Goal: Communication & Community: Answer question/provide support

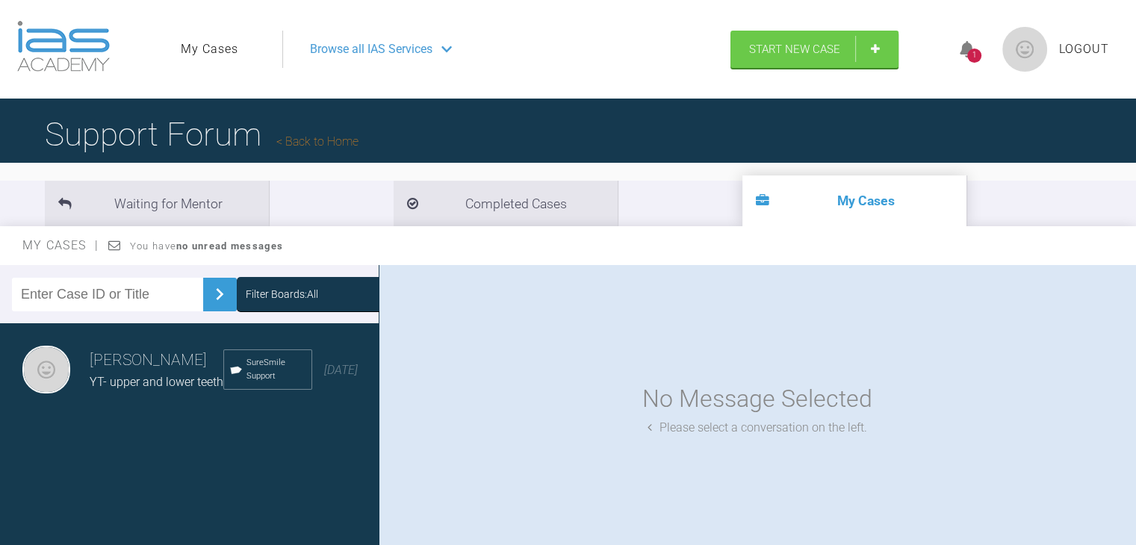
click at [137, 368] on h3 "[PERSON_NAME]" at bounding box center [157, 360] width 134 height 25
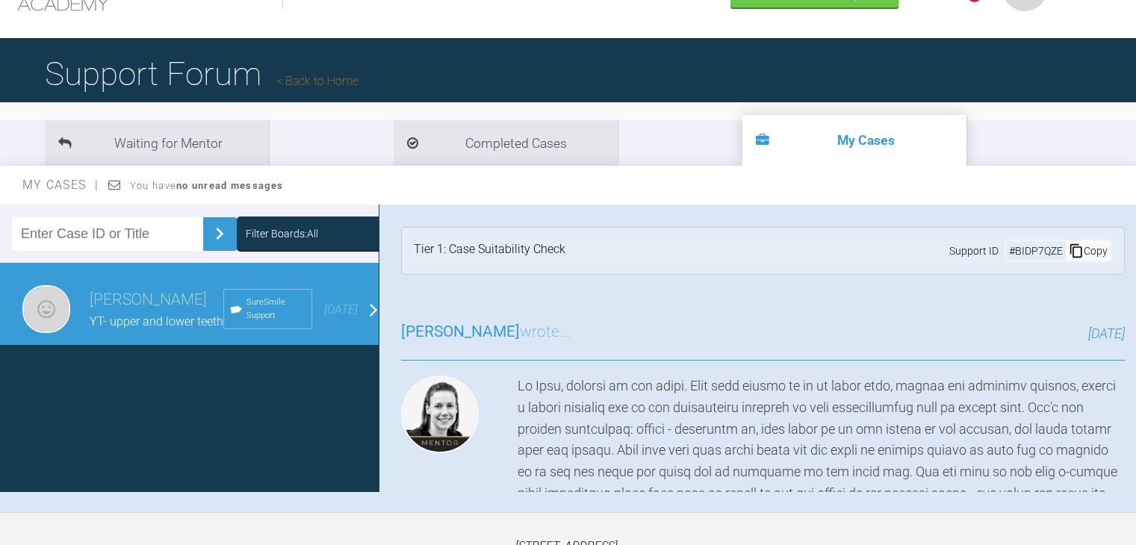
scroll to position [155, 0]
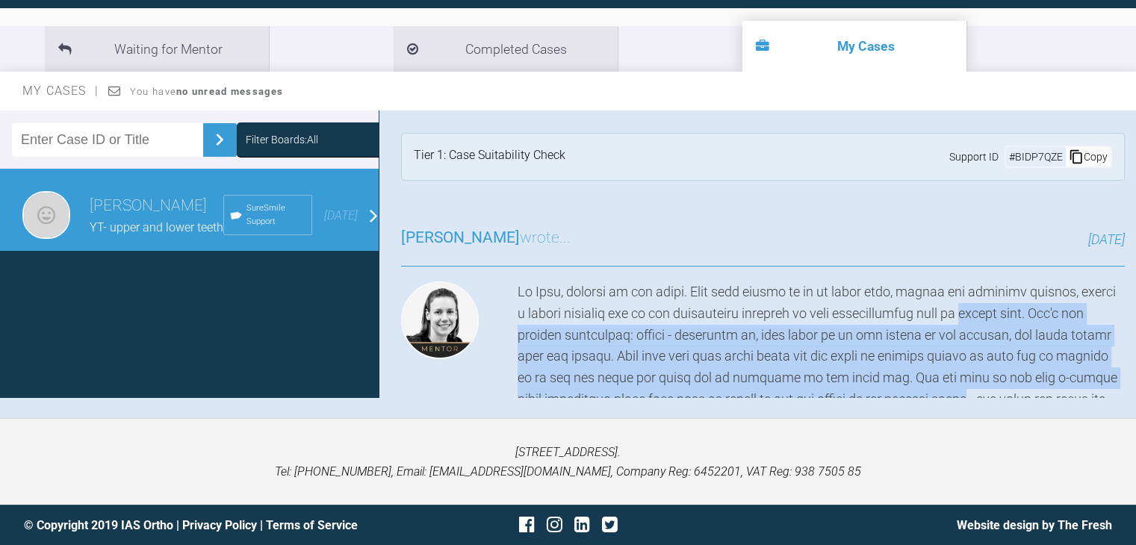
drag, startPoint x: 1004, startPoint y: 316, endPoint x: 998, endPoint y: 402, distance: 86.1
click at [998, 402] on div "Filter Boards: All [PERSON_NAME] YT- upper and lower teeth SureSmile Support [D…" at bounding box center [568, 265] width 1136 height 308
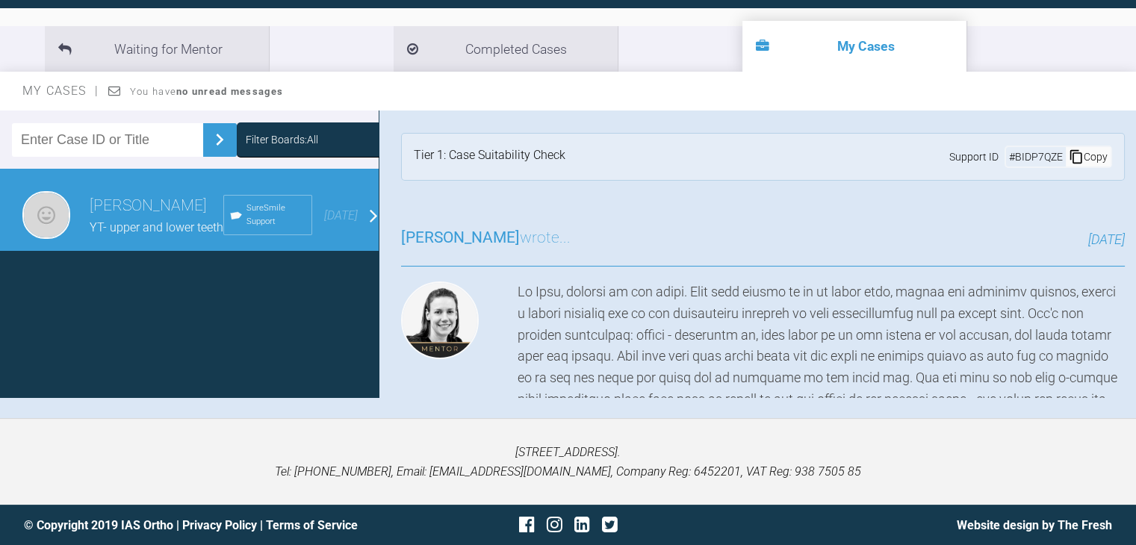
click at [434, 451] on p "[STREET_ADDRESS]. Tel: [PHONE_NUMBER], Email: [EMAIL_ADDRESS][DOMAIN_NAME], Com…" at bounding box center [568, 462] width 1088 height 38
click at [359, 217] on div "[PERSON_NAME] YT- upper and lower teeth SureSmile Support [DATE]" at bounding box center [195, 215] width 390 height 93
click at [210, 139] on img at bounding box center [220, 140] width 24 height 24
click at [117, 235] on span "YT- upper and lower teeth" at bounding box center [157, 227] width 134 height 14
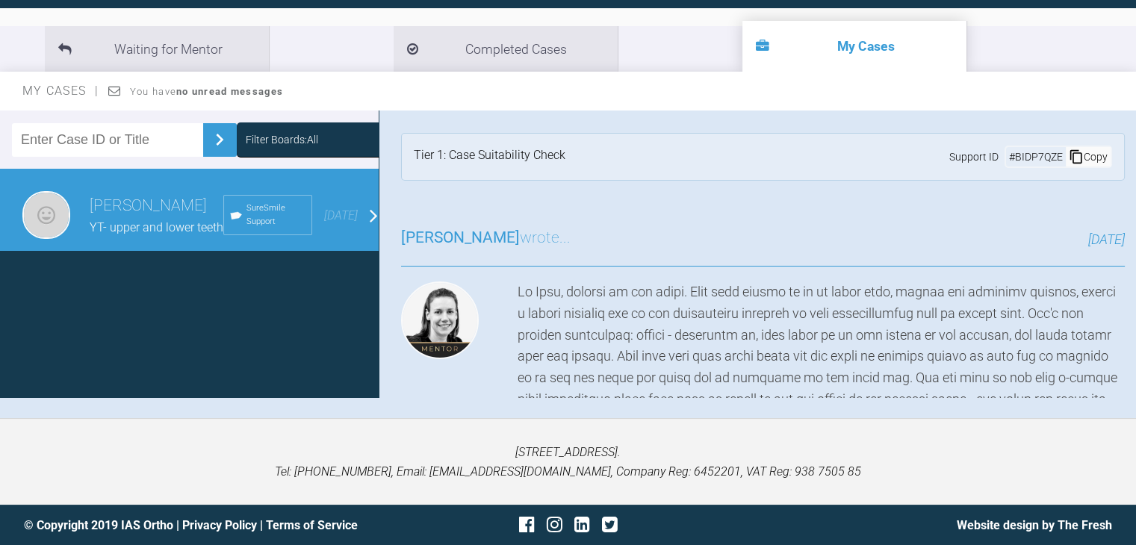
click at [138, 202] on h3 "[PERSON_NAME]" at bounding box center [157, 205] width 134 height 25
click at [259, 222] on span "SureSmile Support" at bounding box center [275, 215] width 59 height 27
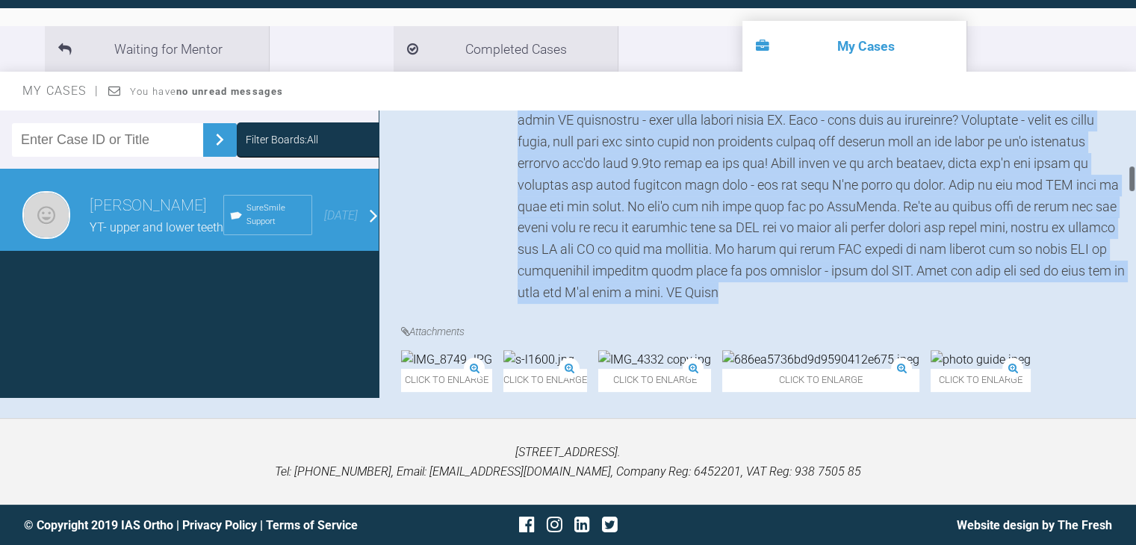
scroll to position [544, 0]
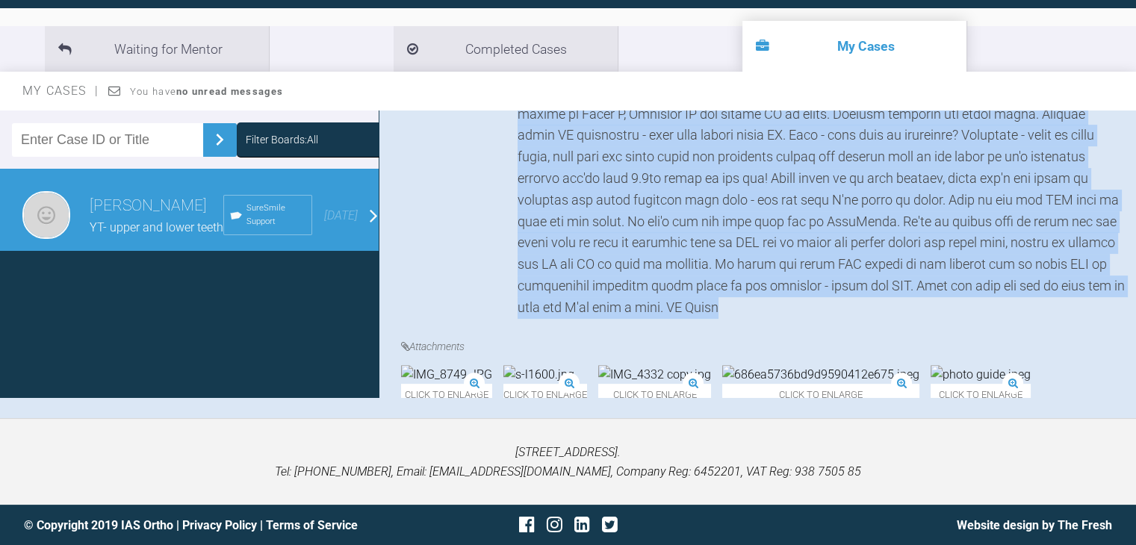
drag, startPoint x: 1129, startPoint y: 237, endPoint x: 1143, endPoint y: 178, distance: 60.5
click at [1135, 178] on html "My Cases Logout Browse all IAS Services Start New Case 1 Logout Support Forum B…" at bounding box center [568, 195] width 1136 height 701
click at [1023, 323] on div "[PERSON_NAME] wrote... [DATE] Attachments Click to enlarge Click to enlarge Cli…" at bounding box center [763, 113] width 769 height 908
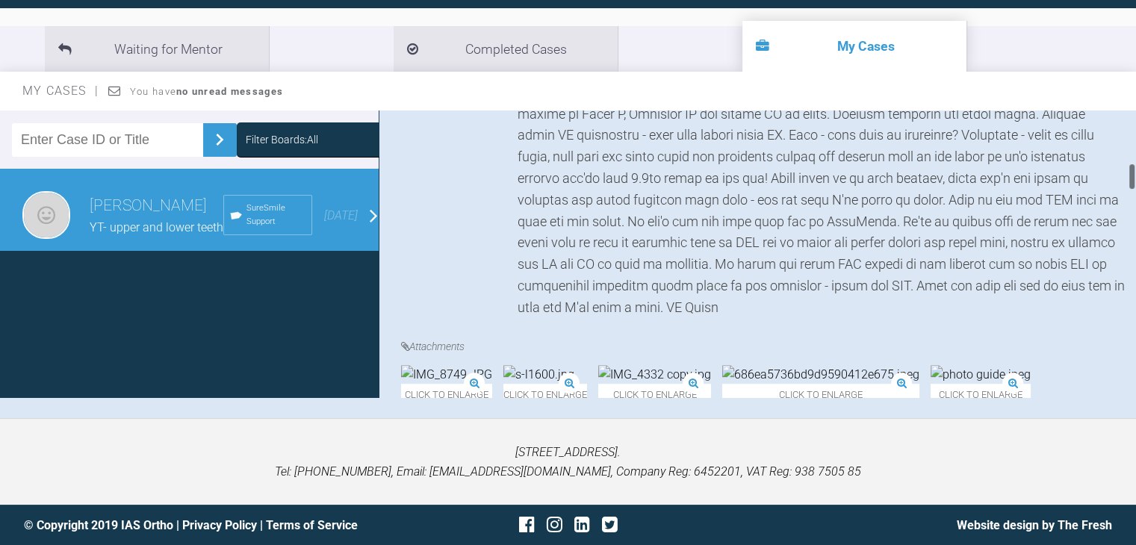
click at [1134, 171] on div at bounding box center [1132, 254] width 8 height 287
click at [1134, 171] on div at bounding box center [1131, 177] width 5 height 28
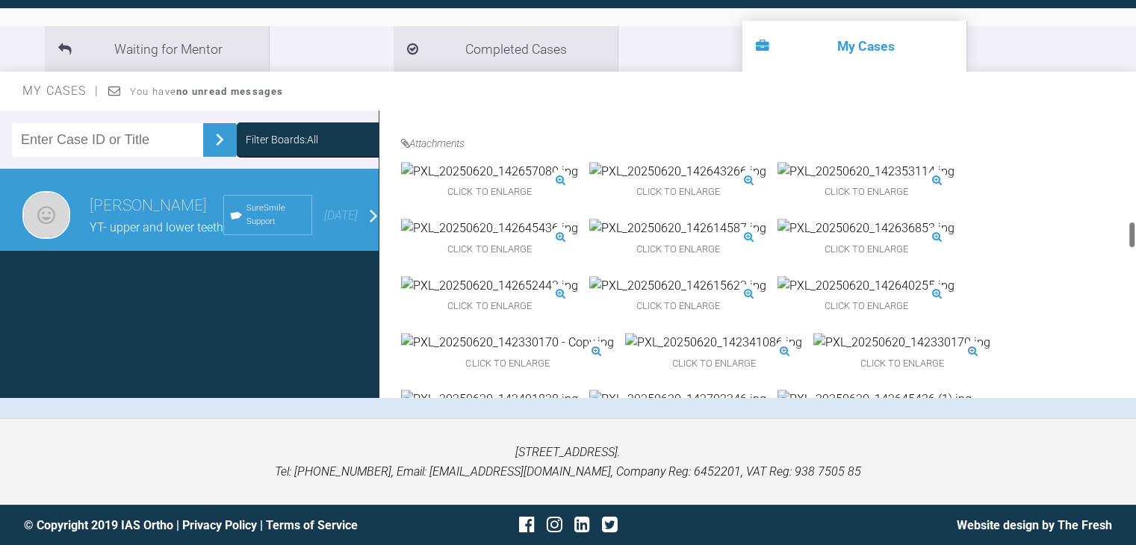
scroll to position [1150, 0]
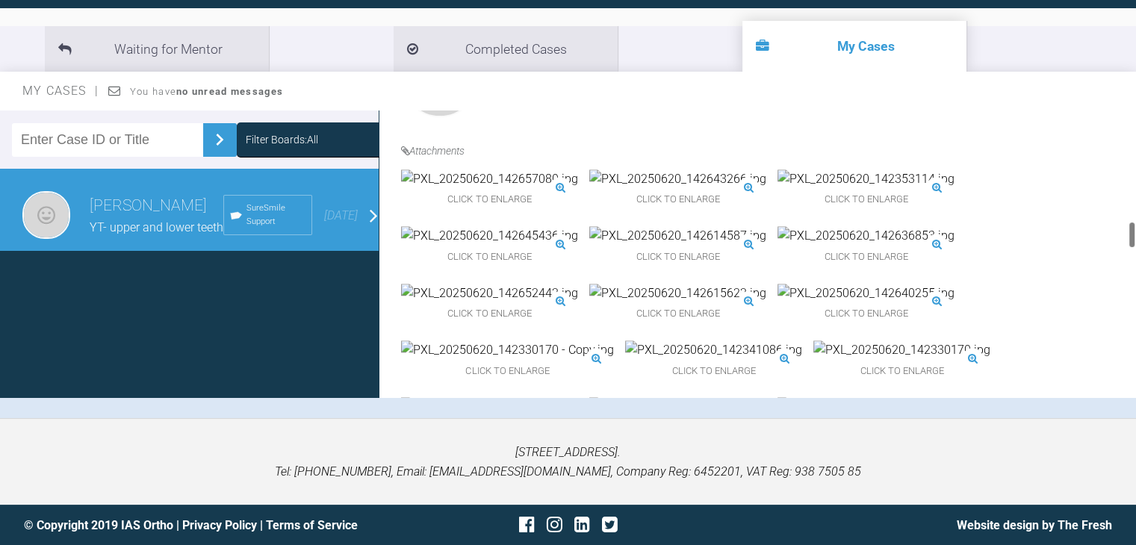
drag, startPoint x: 1131, startPoint y: 174, endPoint x: 1146, endPoint y: 233, distance: 61.1
click at [1135, 233] on html "My Cases Logout Browse all IAS Services Start New Case 1 Logout Support Forum B…" at bounding box center [568, 195] width 1136 height 701
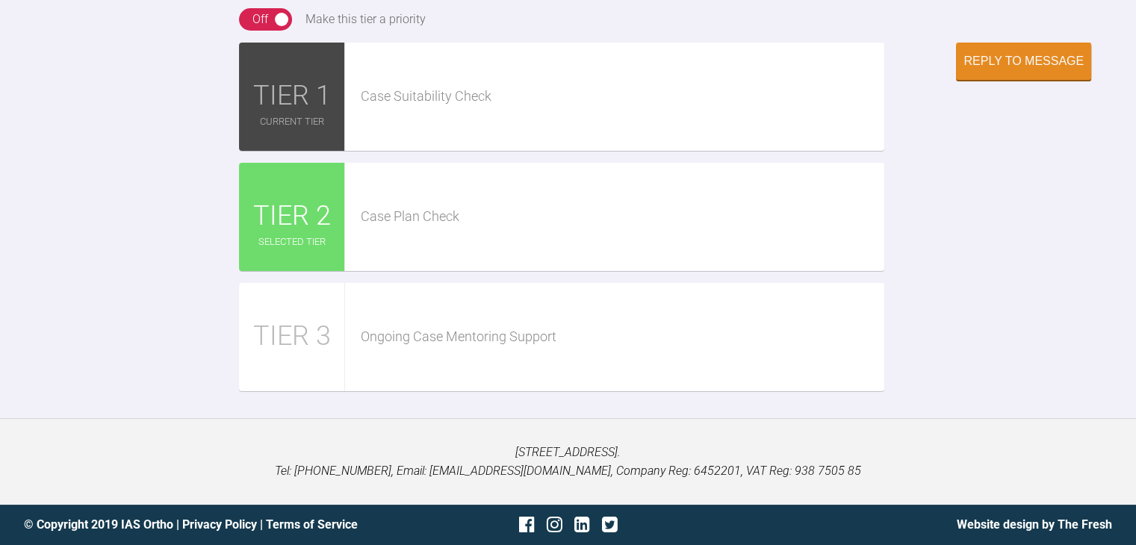
scroll to position [2883, 0]
type textarea "Hello, Thank you so much for your feedback. I have my set up back , please advi…"
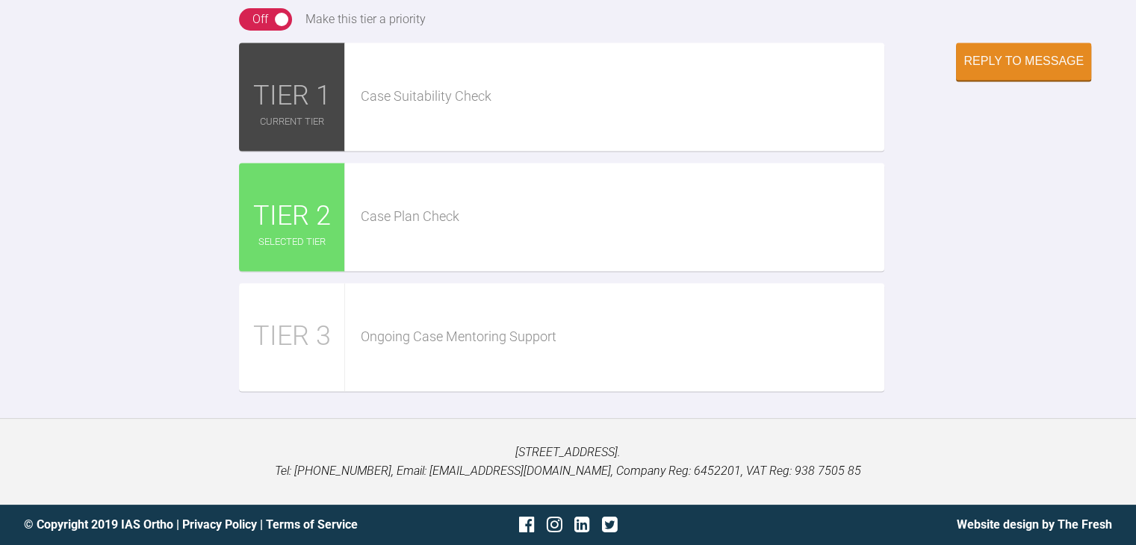
type input "C:\fakepath\setupdownload.png"
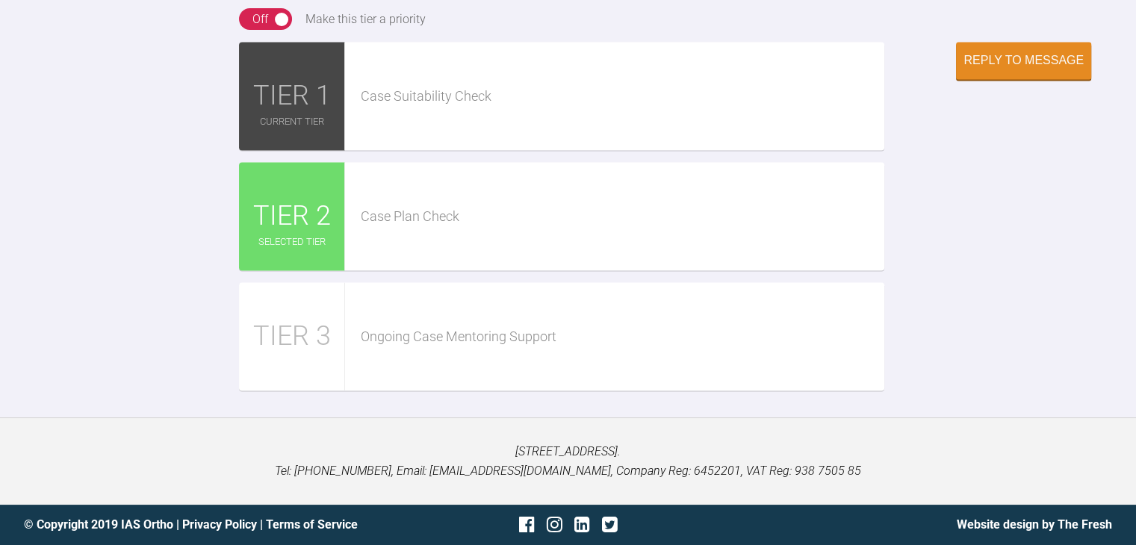
type input "C:\fakepath\YTLdownload.png"
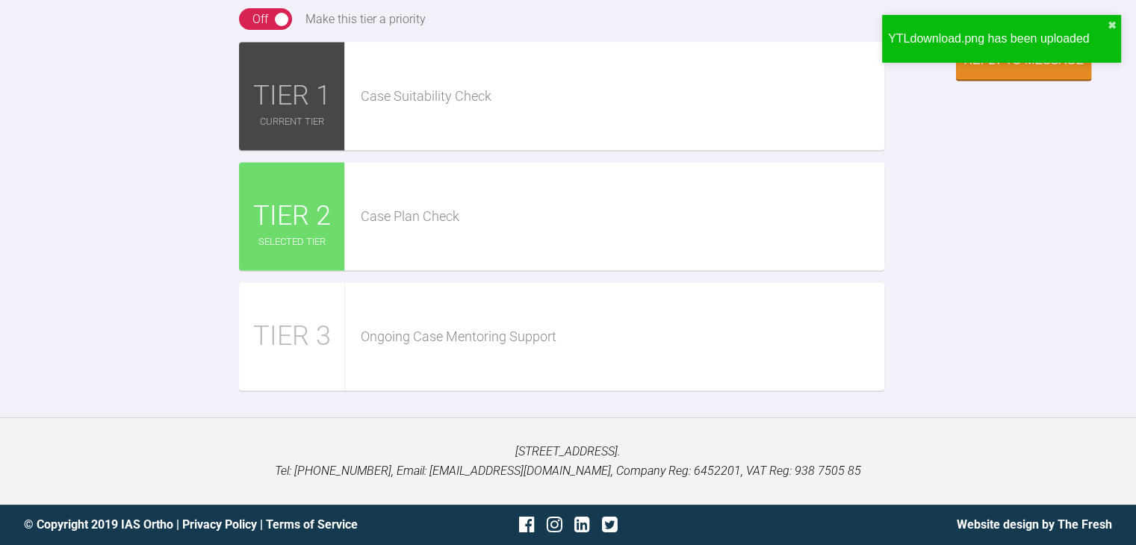
type input "C:\fakepath\YTDIdownload.png"
type input "C:\fakepath\YTupperdownload.png"
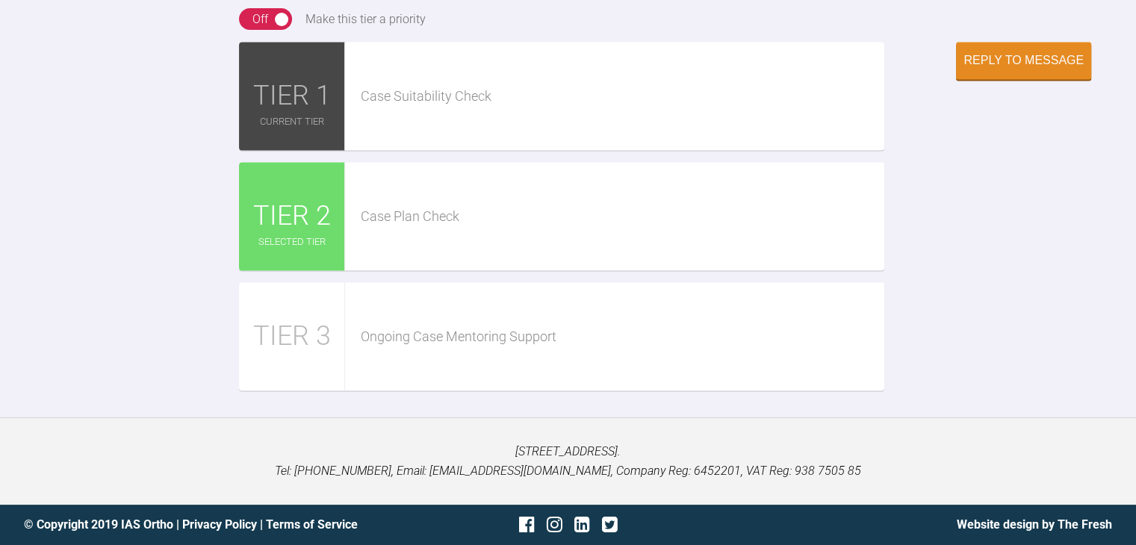
scroll to position [3367, 0]
click at [1018, 69] on div "Reply to Message" at bounding box center [1023, 61] width 120 height 13
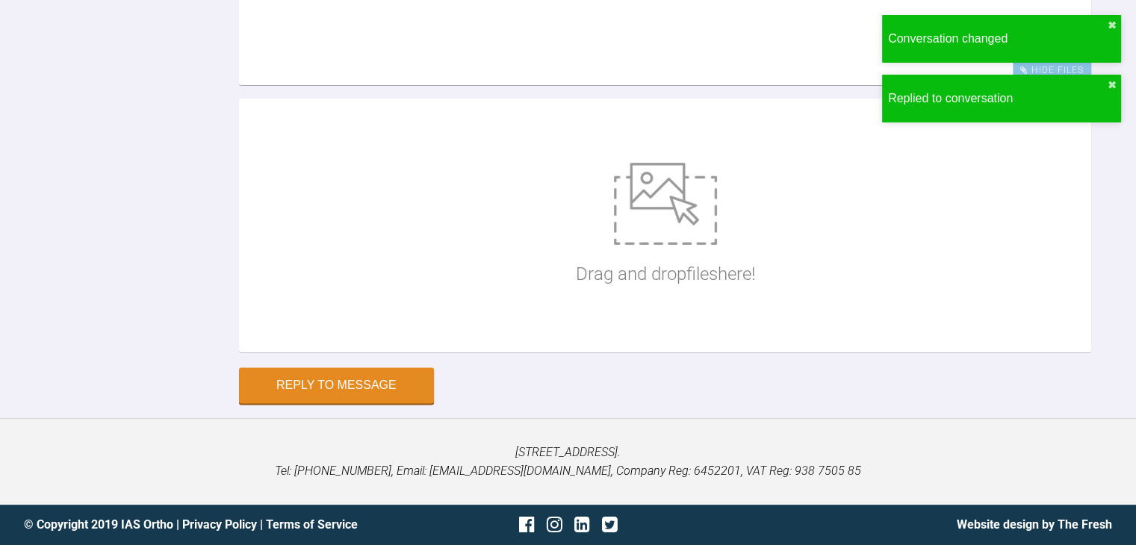
scroll to position [2814, 0]
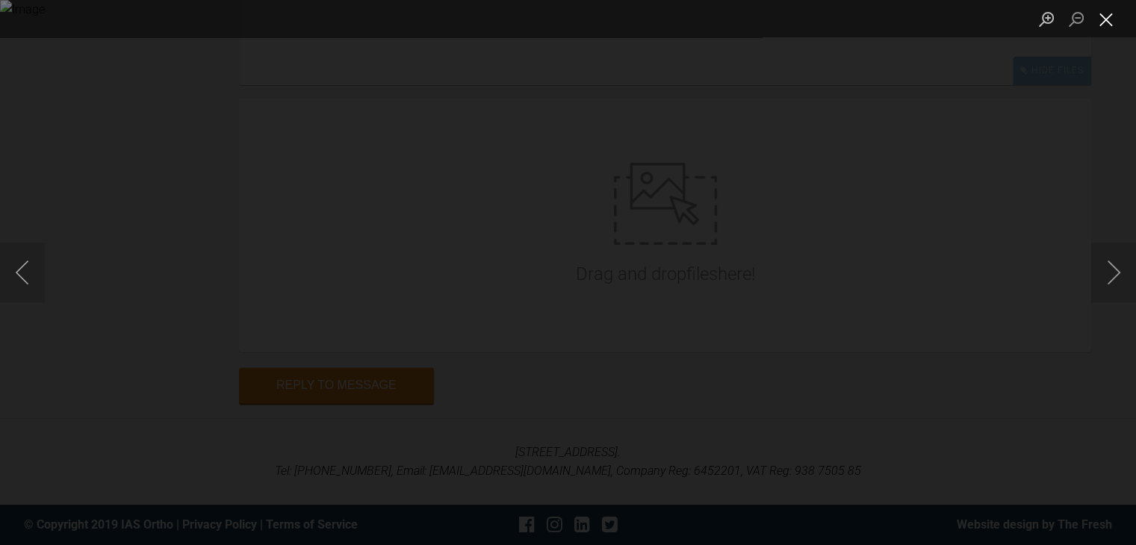
click at [1102, 18] on button "Close lightbox" at bounding box center [1106, 19] width 30 height 26
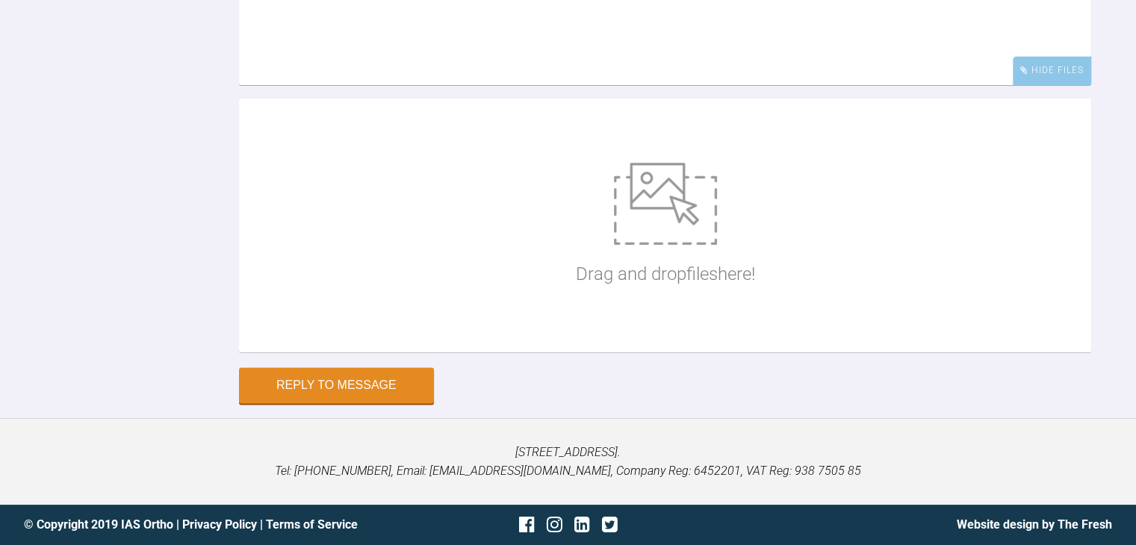
scroll to position [3129, 0]
click at [675, 85] on textarea at bounding box center [665, 10] width 852 height 149
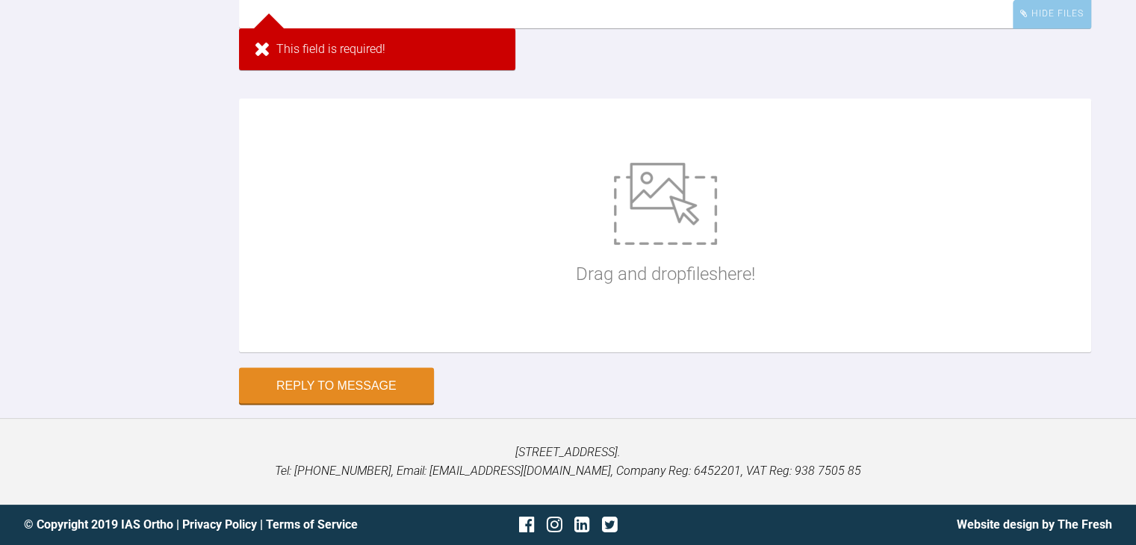
click at [654, 338] on div "Drag and drop files here!" at bounding box center [665, 226] width 179 height 224
type input "C:\fakepath\YTSetdownload.png"
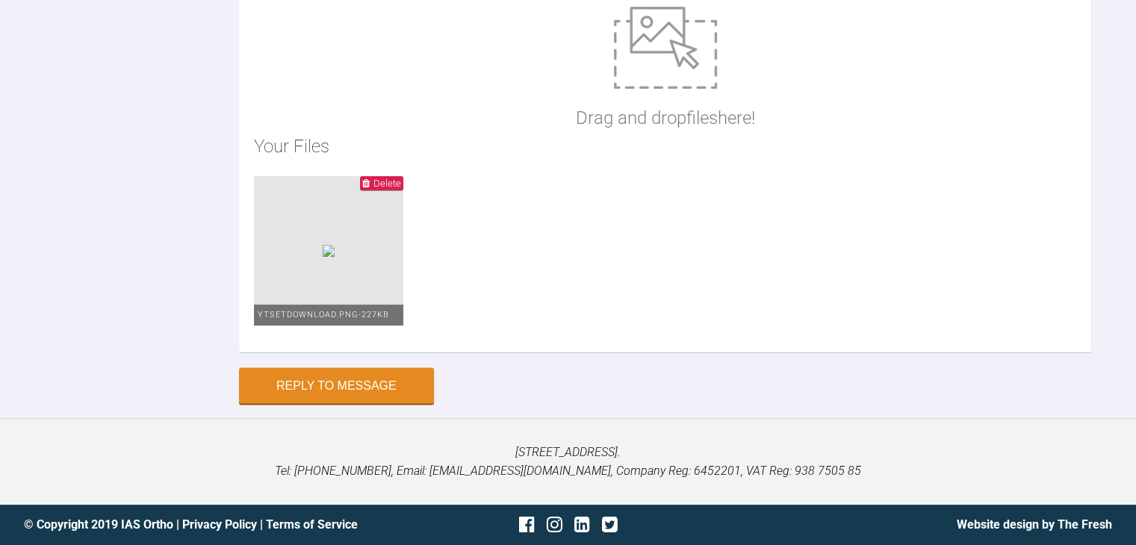
scroll to position [3587, 0]
click at [327, 404] on button "Reply to Message" at bounding box center [336, 387] width 195 height 36
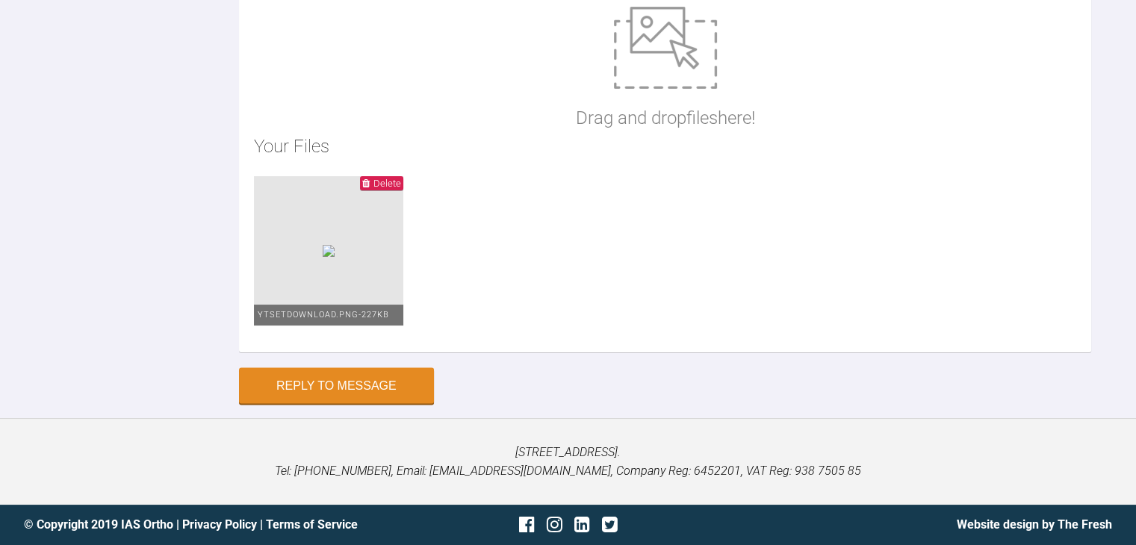
type textarea "t"
drag, startPoint x: 397, startPoint y: 279, endPoint x: 207, endPoint y: 279, distance: 190.5
click at [207, 279] on div "Reply To [PERSON_NAME] sending the set up Hide Files Drag and drop files here! …" at bounding box center [568, 79] width 1136 height 648
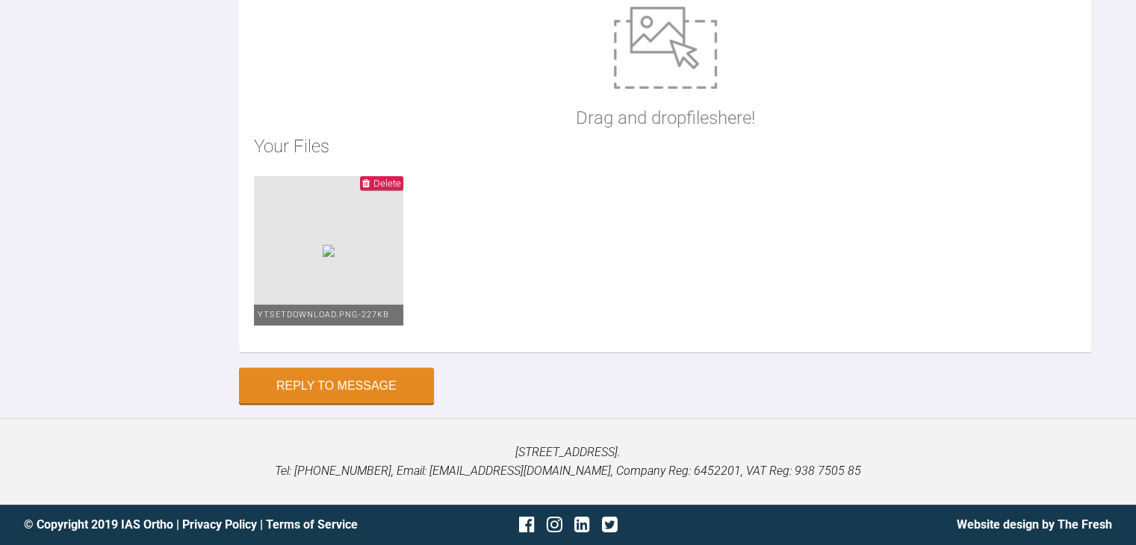
scroll to position [3537, 0]
type textarea "please find setup attached. thank you"
click at [360, 389] on button "Reply to Message" at bounding box center [336, 387] width 195 height 36
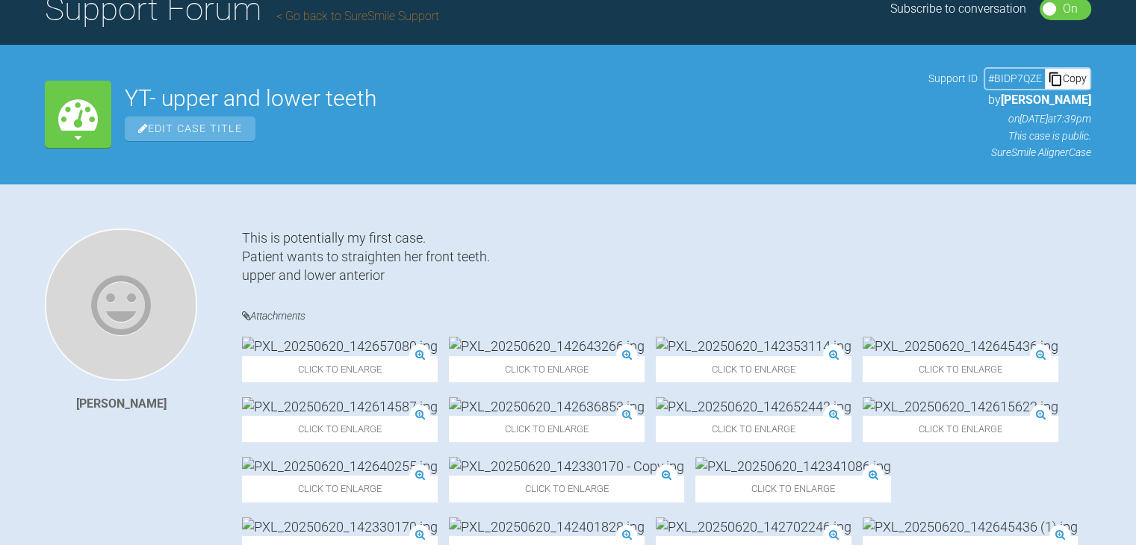
scroll to position [130, 0]
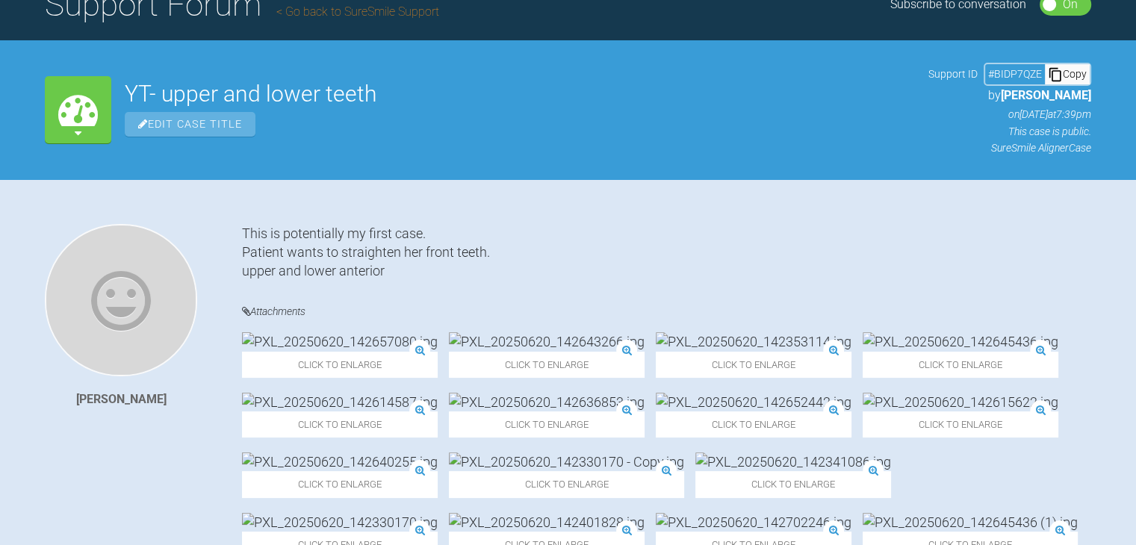
click at [81, 122] on icon at bounding box center [78, 110] width 40 height 40
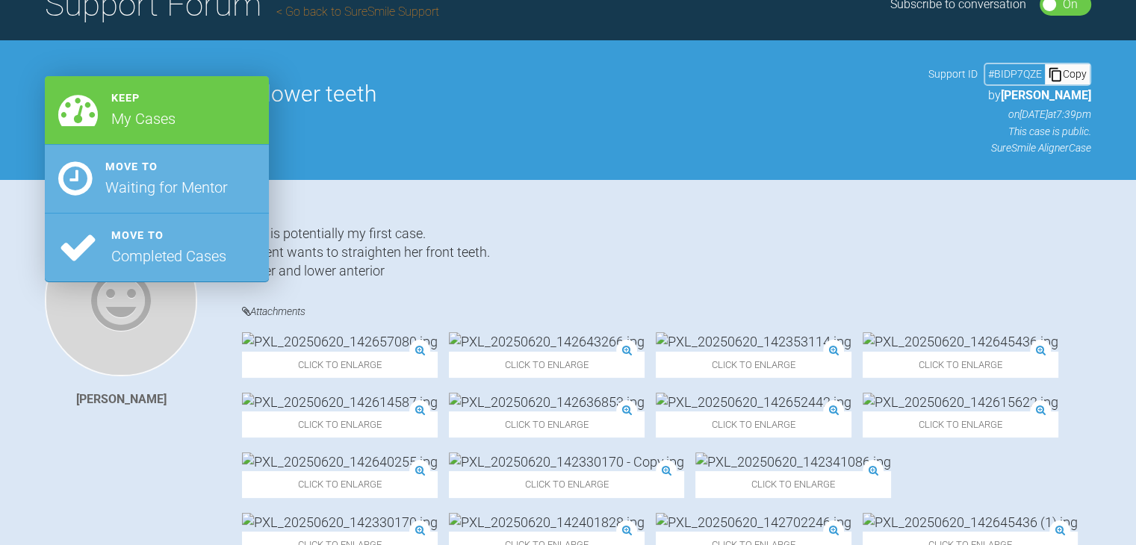
click at [13, 122] on div "My Cases Keep My Cases Move to Waiting for Mentor Move to Completed Cases YT- u…" at bounding box center [568, 109] width 1136 height 138
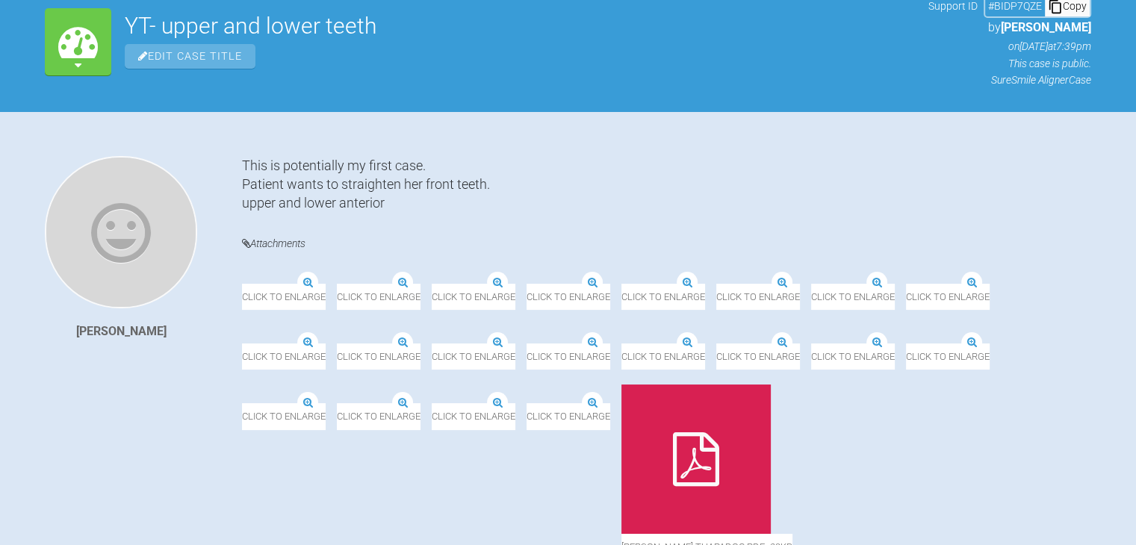
scroll to position [332, 0]
